Goal: Navigation & Orientation: Find specific page/section

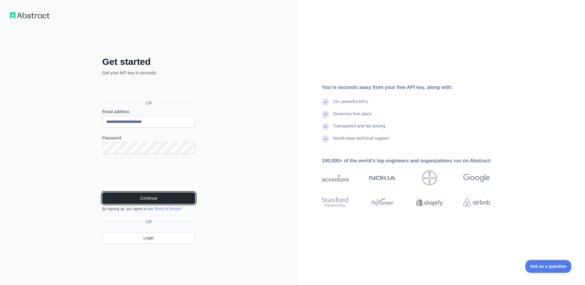
click at [135, 191] on form "**********" at bounding box center [148, 160] width 93 height 103
click at [134, 195] on button "Continue" at bounding box center [148, 199] width 93 height 12
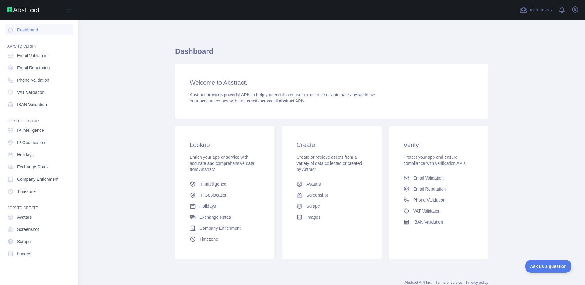
click at [0, 196] on html "Open sidebar Open sidebar Dashboard API'S TO VERIFY Email Validation Email Repu…" at bounding box center [292, 142] width 585 height 285
click at [45, 81] on span "Phone Validation" at bounding box center [33, 80] width 32 height 6
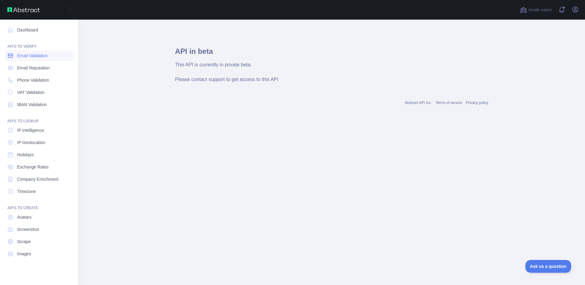
click at [42, 58] on span "Email Validation" at bounding box center [32, 56] width 30 height 6
click at [46, 51] on link "Email Validation" at bounding box center [39, 55] width 69 height 11
click at [46, 26] on link "Dashboard" at bounding box center [39, 29] width 69 height 11
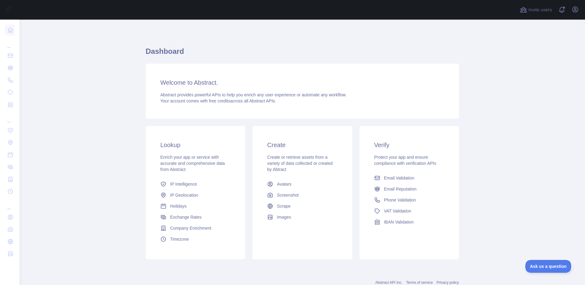
scroll to position [20, 0]
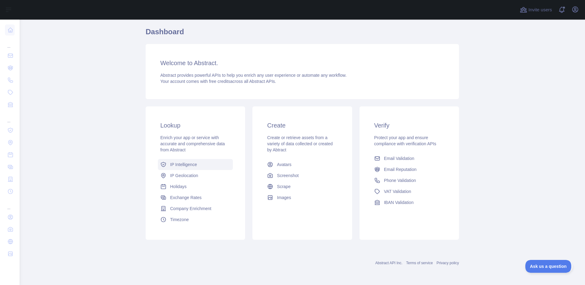
click at [170, 161] on link "IP Intelligence" at bounding box center [195, 164] width 75 height 11
